Goal: Find specific page/section: Find specific page/section

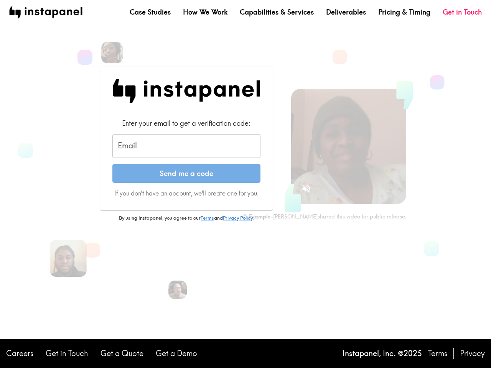
click at [245, 184] on form "Enter your email to get a verification code: Email Email Send me a code If you …" at bounding box center [186, 158] width 148 height 79
click at [112, 53] on img at bounding box center [112, 53] width 24 height 24
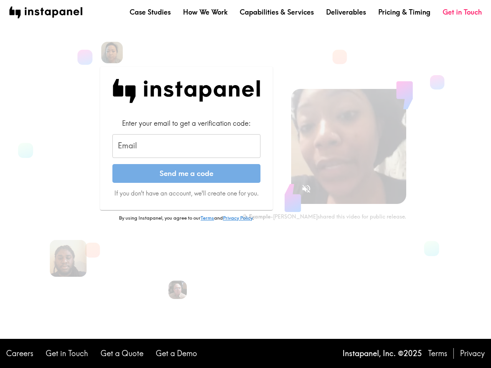
click at [186, 146] on input "Email" at bounding box center [186, 146] width 148 height 24
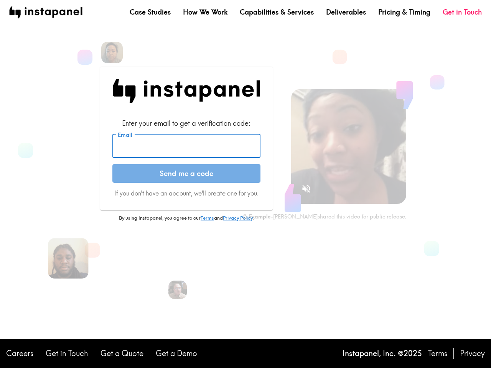
click at [68, 259] on img at bounding box center [68, 258] width 41 height 41
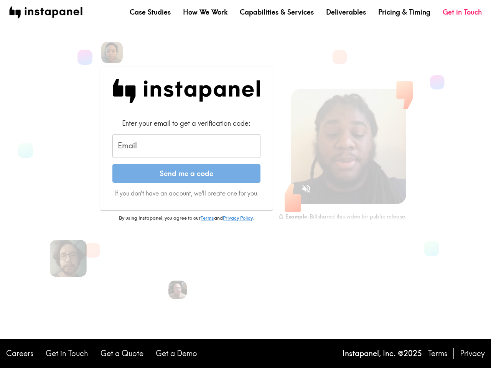
click at [306, 189] on icon "Sound is off" at bounding box center [306, 189] width 8 height 8
click at [349, 147] on video at bounding box center [348, 146] width 115 height 115
click at [178, 290] on img at bounding box center [178, 290] width 20 height 20
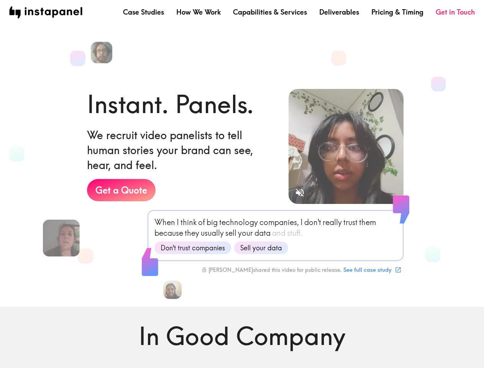
click at [242, 184] on div "Instant. Panels. We recruit video panelists to tell human stories your brand ca…" at bounding box center [181, 165] width 189 height 157
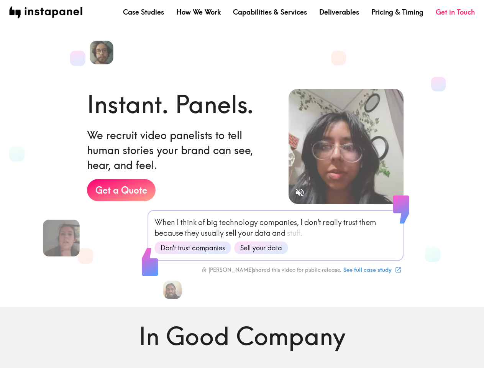
click at [103, 53] on img at bounding box center [102, 53] width 24 height 24
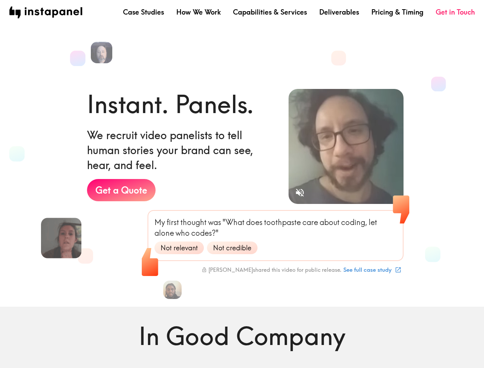
click at [61, 238] on img at bounding box center [61, 238] width 41 height 41
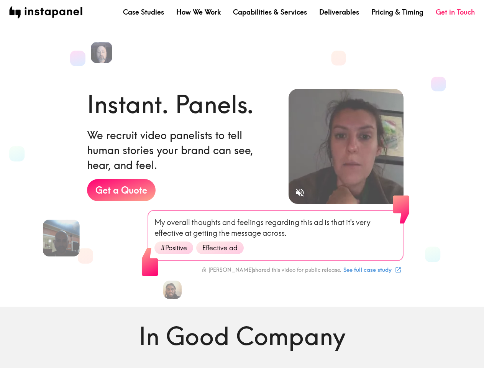
click at [300, 193] on icon "Sound is off" at bounding box center [300, 193] width 8 height 8
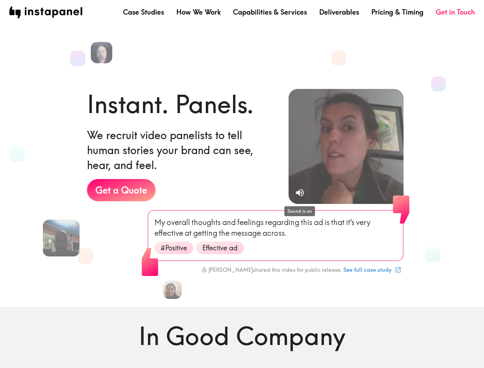
click at [346, 147] on video at bounding box center [346, 146] width 115 height 115
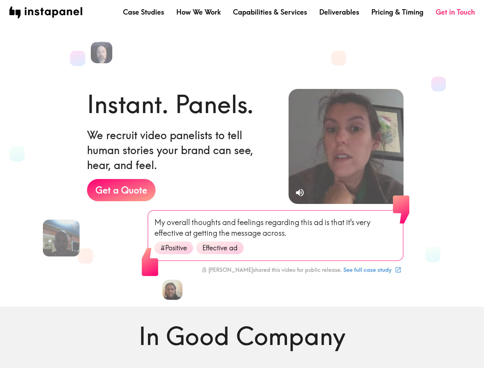
click at [173, 290] on img at bounding box center [173, 290] width 20 height 20
